Goal: Task Accomplishment & Management: Manage account settings

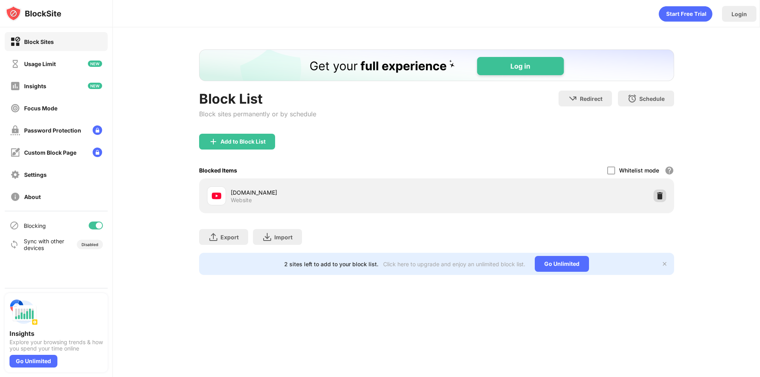
click at [657, 199] on img at bounding box center [660, 196] width 8 height 8
